Goal: Find contact information: Obtain details needed to contact an individual or organization

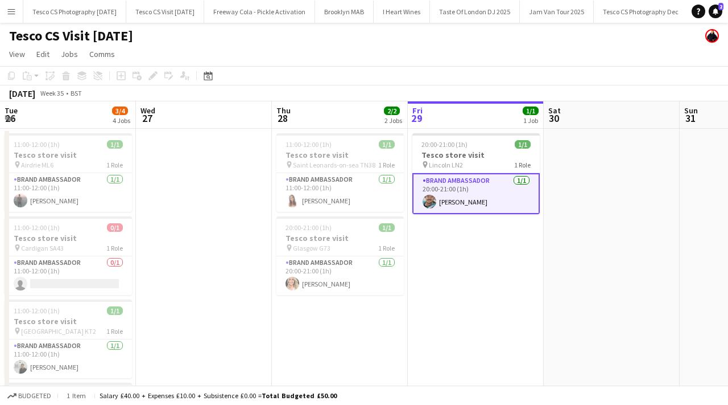
scroll to position [0, 272]
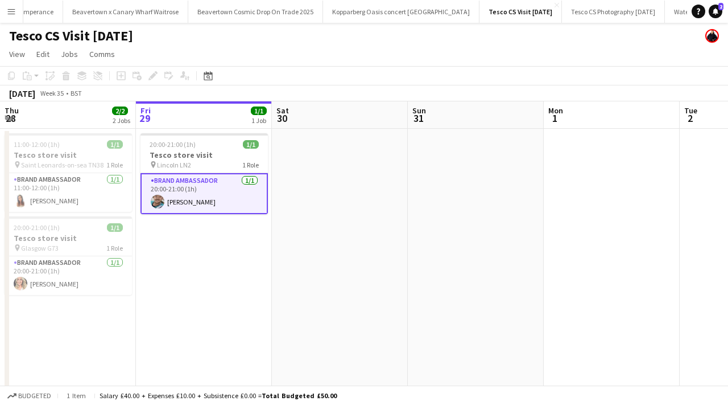
click at [13, 14] on app-icon "Menu" at bounding box center [11, 11] width 9 height 9
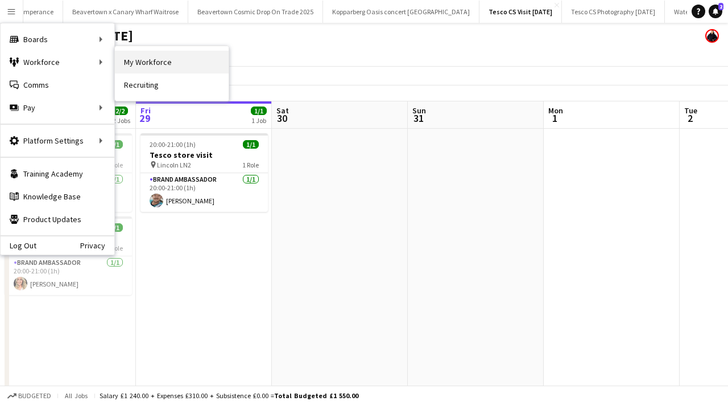
click at [134, 66] on link "My Workforce" at bounding box center [172, 62] width 114 height 23
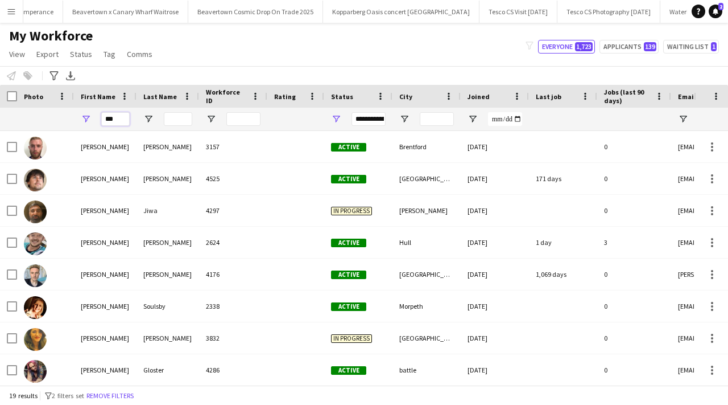
click at [122, 120] on input "***" at bounding box center [115, 119] width 28 height 14
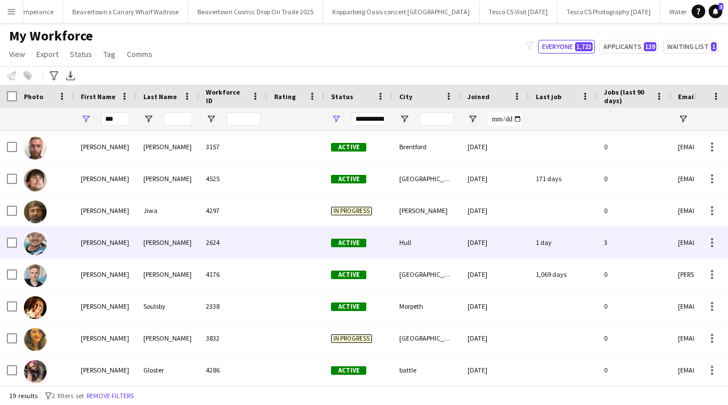
click at [205, 252] on div "2624" at bounding box center [233, 241] width 68 height 31
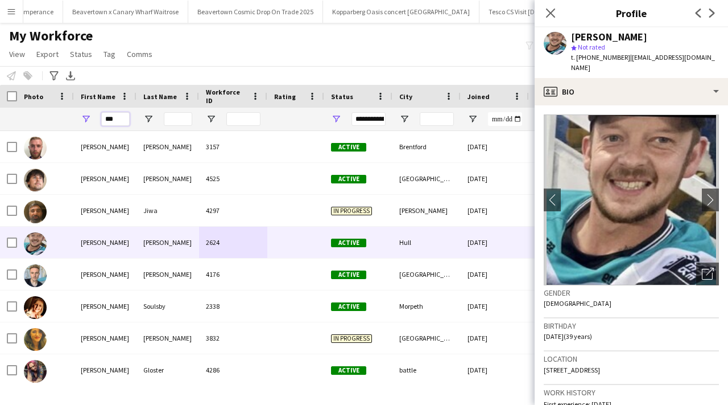
click at [123, 118] on input "***" at bounding box center [115, 119] width 28 height 14
type input "*"
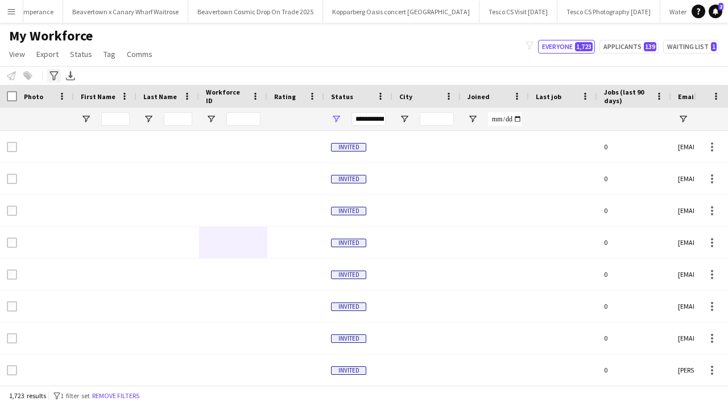
click at [55, 77] on icon "Advanced filters" at bounding box center [54, 75] width 9 height 9
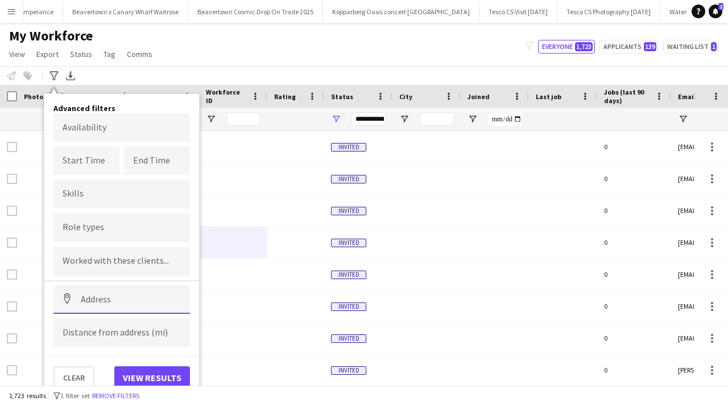
click at [115, 296] on input at bounding box center [121, 299] width 137 height 28
paste input "*******"
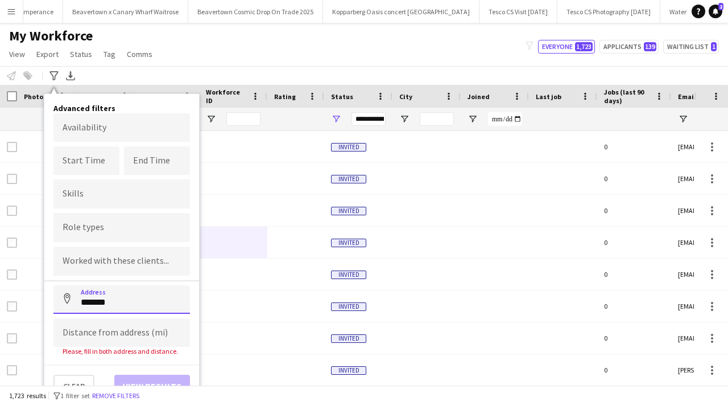
type input "*******"
click at [110, 330] on input at bounding box center [121, 332] width 137 height 28
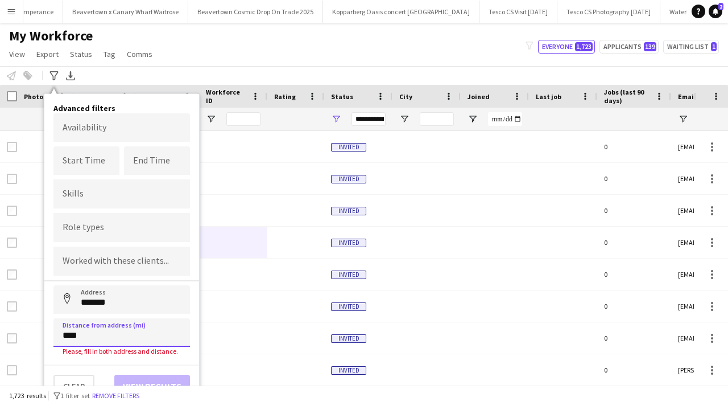
type input "*****"
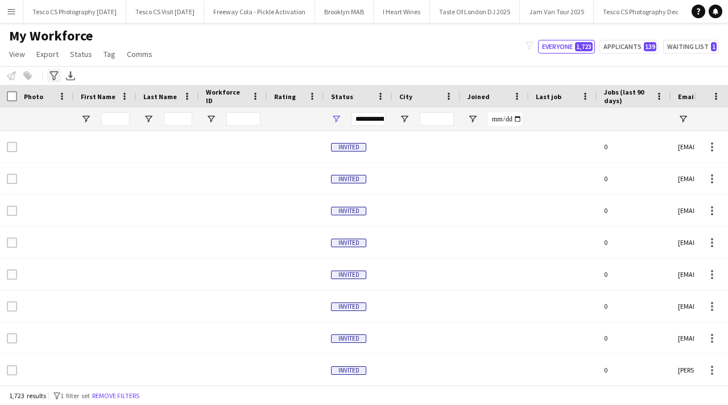
click at [55, 81] on div "Advanced filters" at bounding box center [54, 76] width 14 height 14
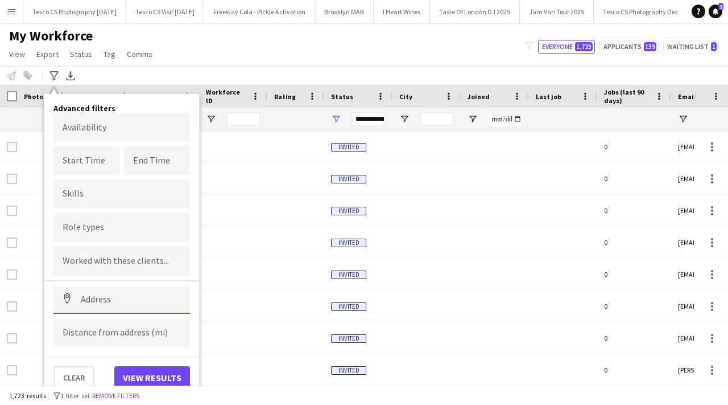
click at [117, 299] on input at bounding box center [121, 299] width 137 height 28
paste input "*******"
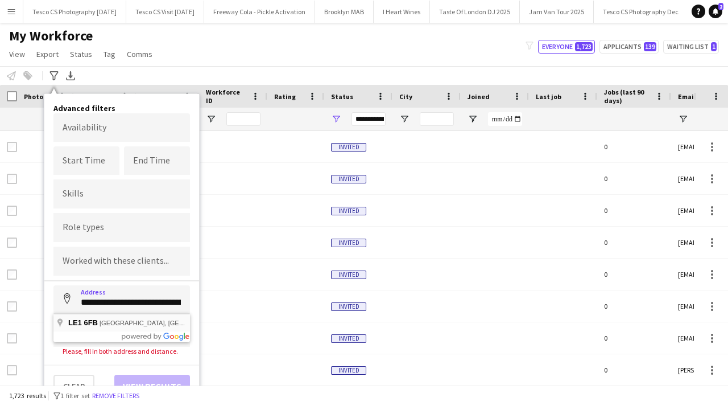
type input "**********"
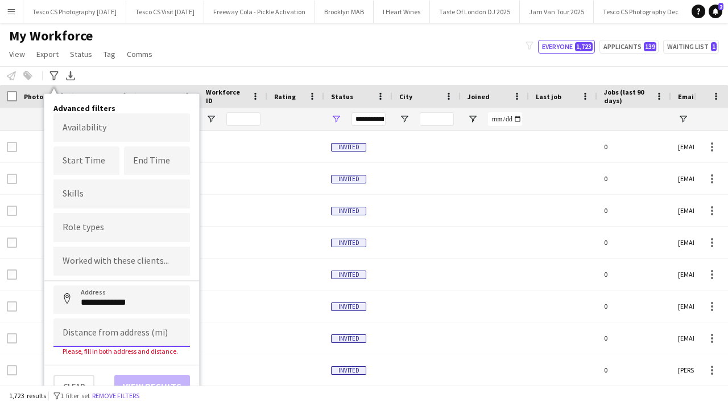
click at [116, 337] on input at bounding box center [121, 332] width 137 height 28
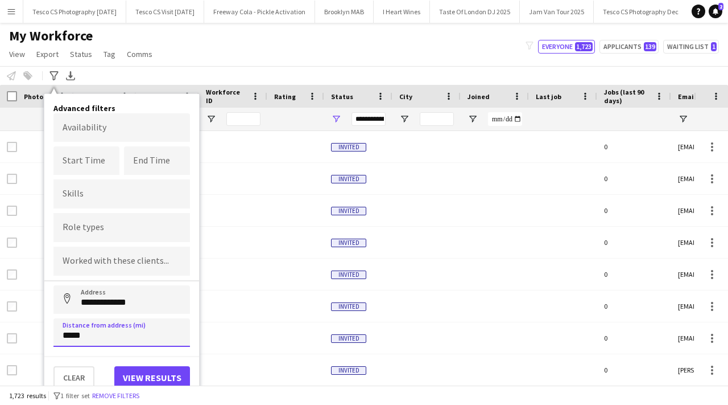
type input "*****"
click at [138, 361] on div "Clear View results" at bounding box center [121, 372] width 155 height 33
click at [139, 372] on button "View results" at bounding box center [152, 377] width 76 height 23
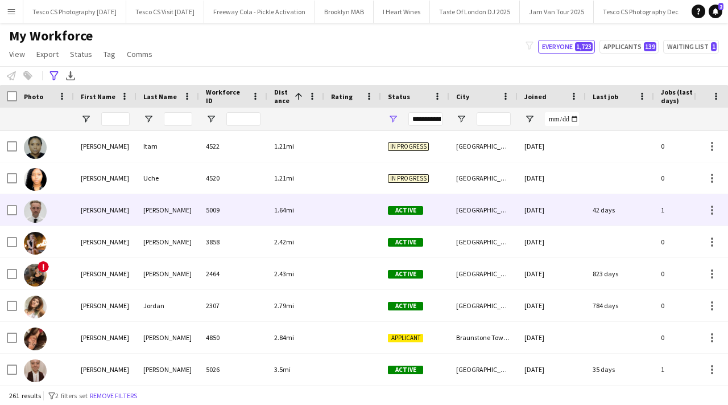
scroll to position [65, 0]
click at [212, 212] on div "5009" at bounding box center [233, 208] width 68 height 31
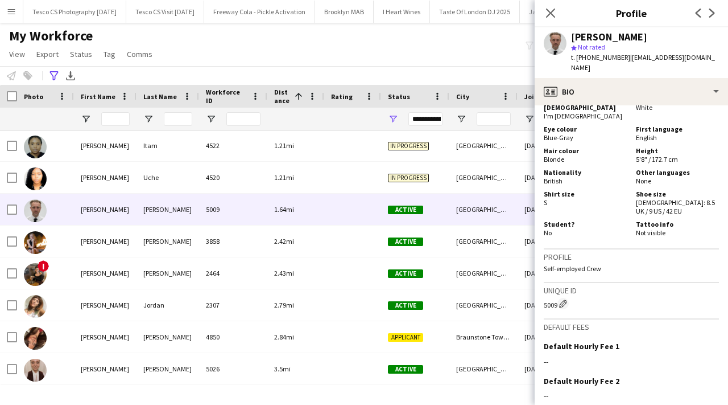
scroll to position [832, 0]
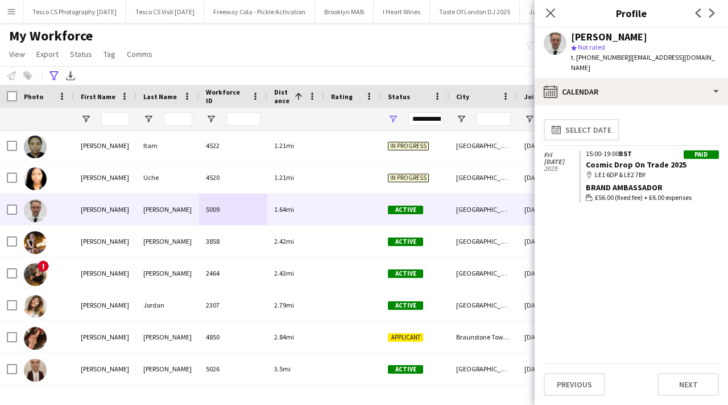
click at [717, 11] on app-icon "Next" at bounding box center [713, 13] width 14 height 14
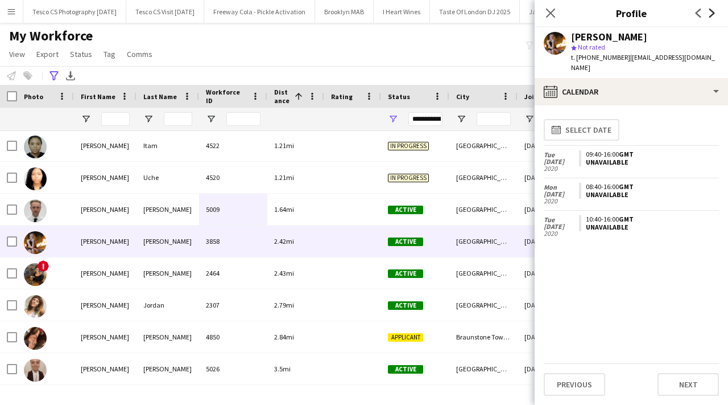
click at [716, 13] on icon "Next" at bounding box center [712, 13] width 9 height 9
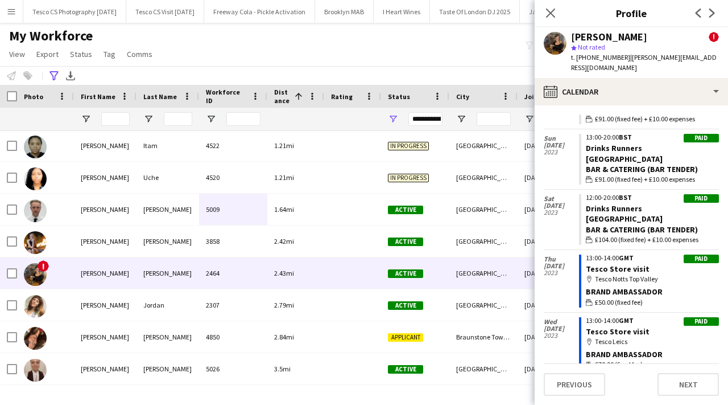
scroll to position [0, 0]
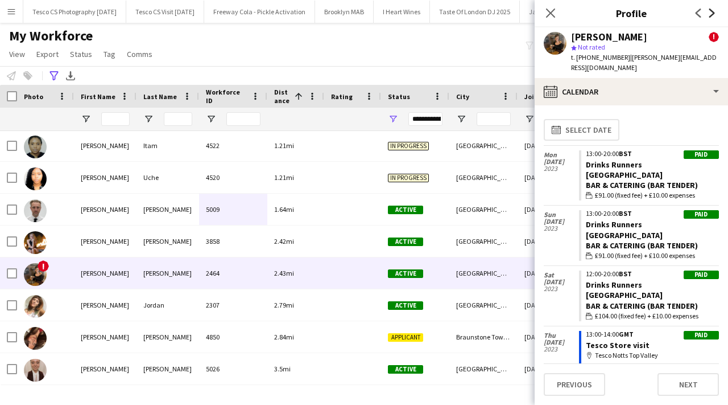
click at [715, 12] on icon "Next" at bounding box center [712, 13] width 9 height 9
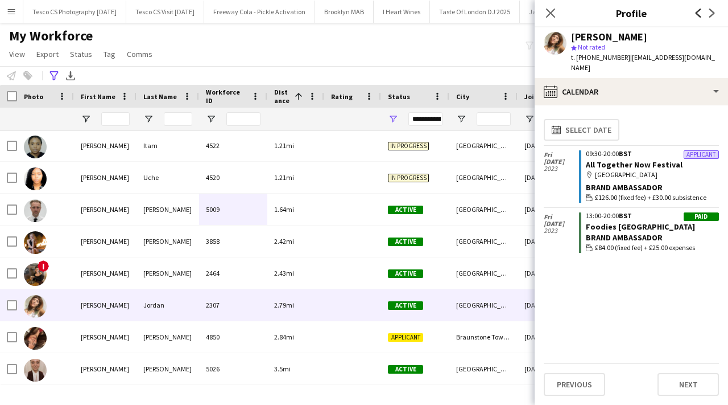
click at [698, 13] on icon "Previous" at bounding box center [698, 13] width 9 height 9
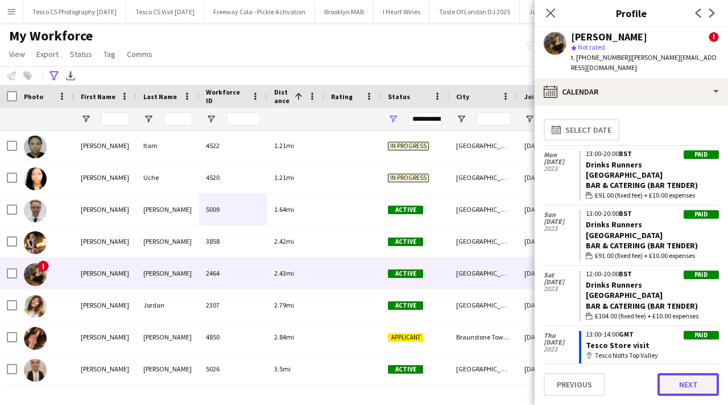
click at [682, 387] on button "Next" at bounding box center [688, 384] width 61 height 23
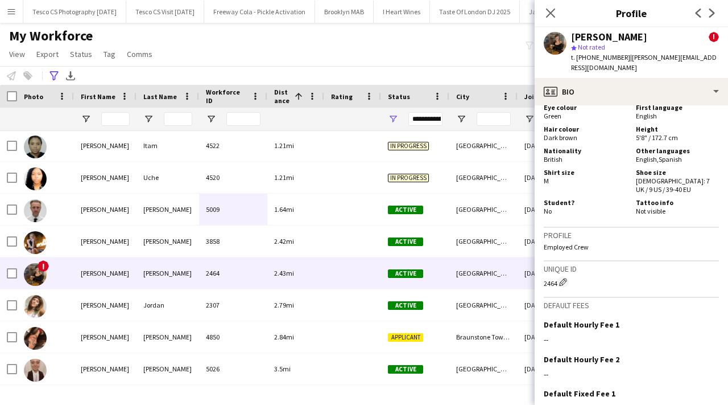
scroll to position [884, 0]
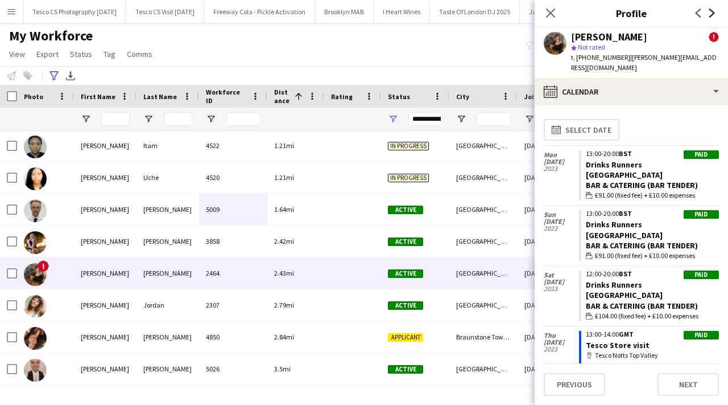
click at [710, 14] on icon "Next" at bounding box center [712, 13] width 9 height 9
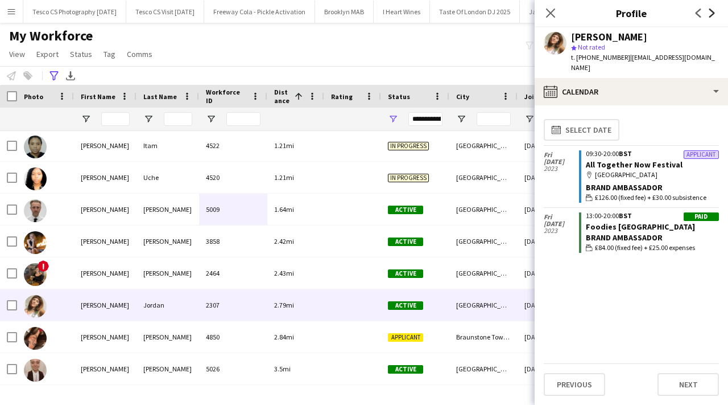
click at [710, 13] on icon "Next" at bounding box center [712, 13] width 9 height 9
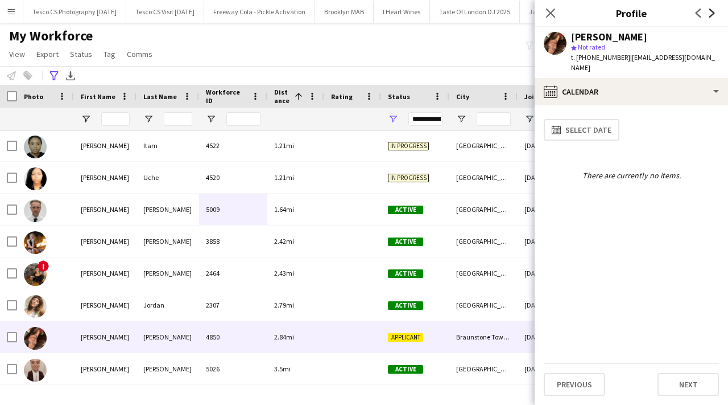
click at [710, 13] on icon "Next" at bounding box center [712, 13] width 9 height 9
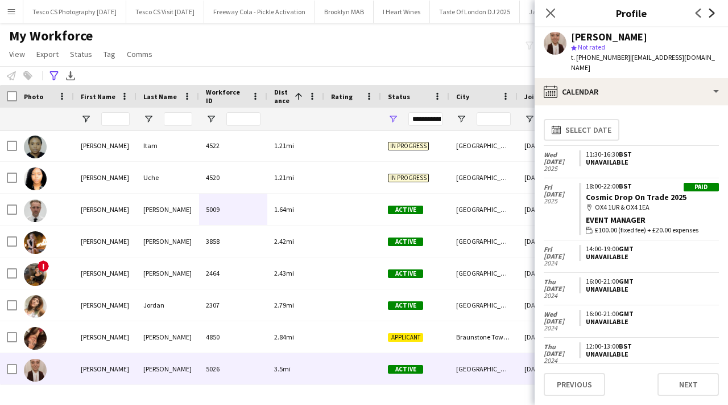
click at [711, 13] on icon "Next" at bounding box center [712, 13] width 9 height 9
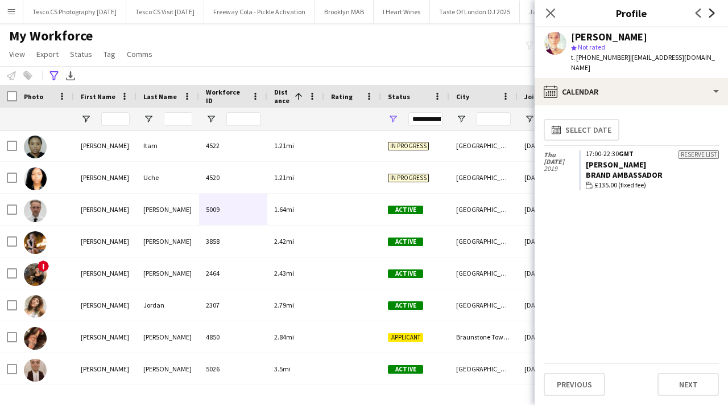
click at [710, 13] on icon "Next" at bounding box center [712, 13] width 9 height 9
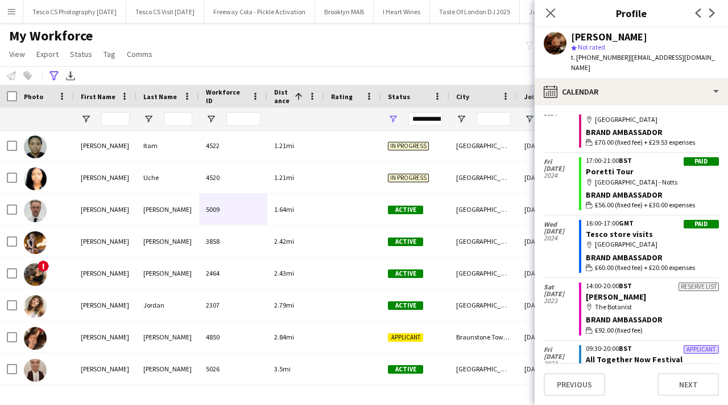
scroll to position [0, 0]
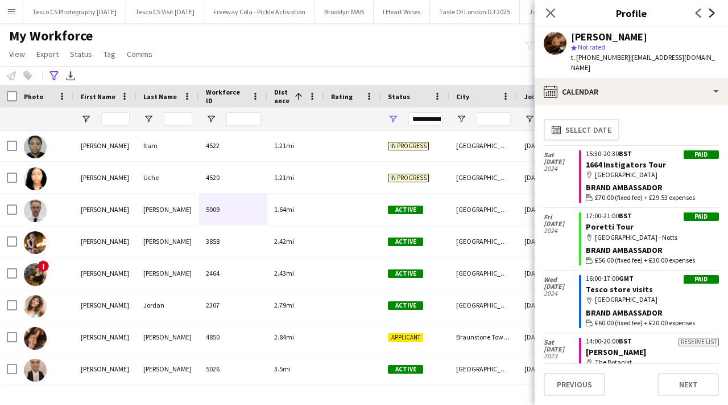
click at [711, 15] on icon at bounding box center [713, 13] width 6 height 9
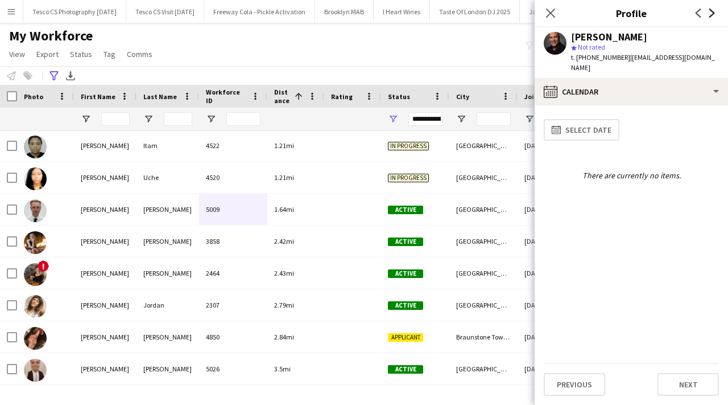
click at [711, 15] on icon at bounding box center [713, 13] width 6 height 9
click at [712, 13] on icon "Next" at bounding box center [712, 13] width 9 height 9
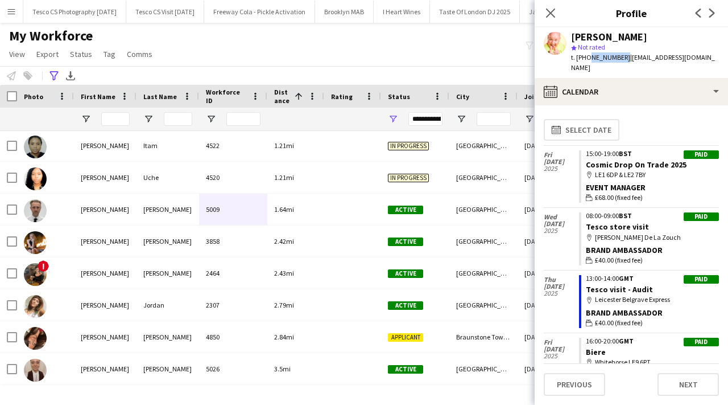
drag, startPoint x: 587, startPoint y: 56, endPoint x: 619, endPoint y: 57, distance: 31.9
click at [619, 57] on span "t. +447890063830" at bounding box center [600, 57] width 59 height 9
copy span "7890063830"
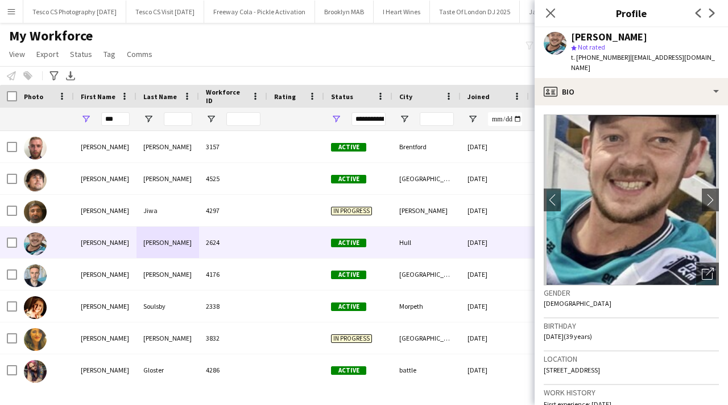
scroll to position [0, 2446]
